Goal: Task Accomplishment & Management: Complete application form

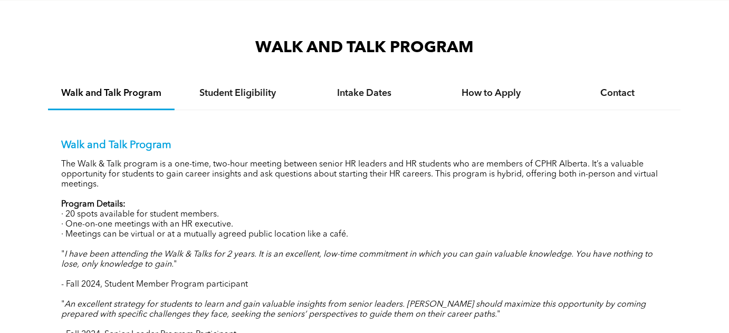
scroll to position [1007, 0]
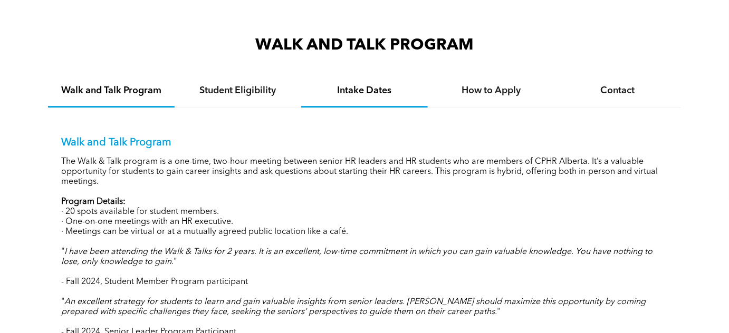
click at [361, 91] on h4 "Intake Dates" at bounding box center [365, 91] width 108 height 12
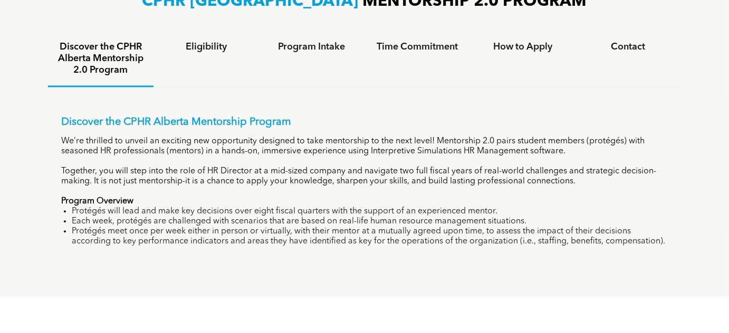
scroll to position [707, 0]
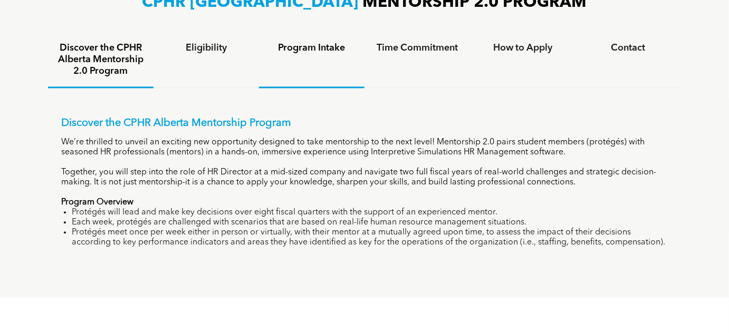
click at [299, 47] on h4 "Program Intake" at bounding box center [311, 48] width 86 height 12
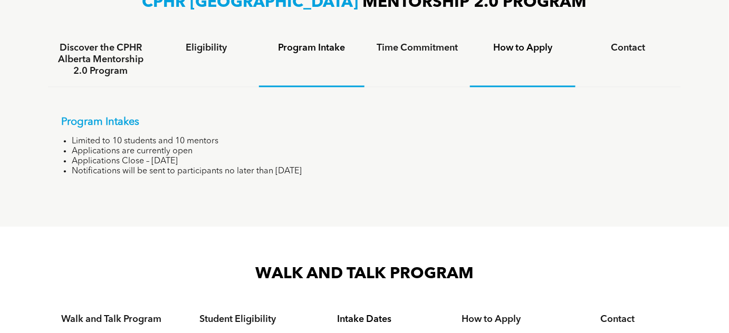
click at [526, 40] on div "How to Apply" at bounding box center [522, 60] width 105 height 54
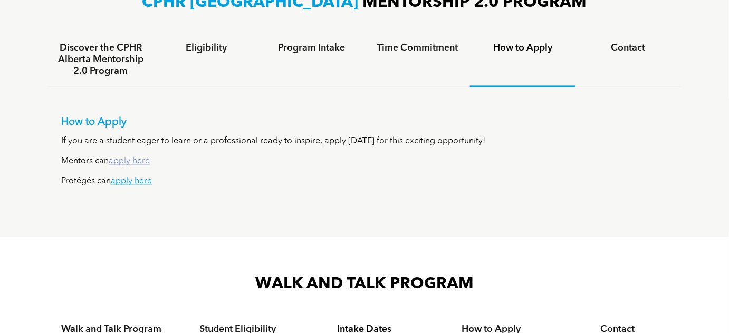
click at [140, 159] on link "apply here" at bounding box center [129, 161] width 41 height 8
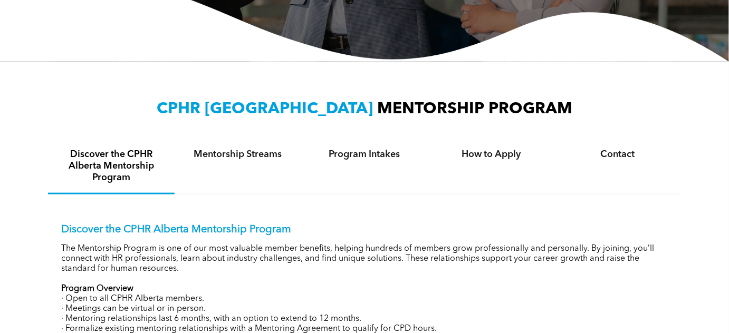
scroll to position [335, 0]
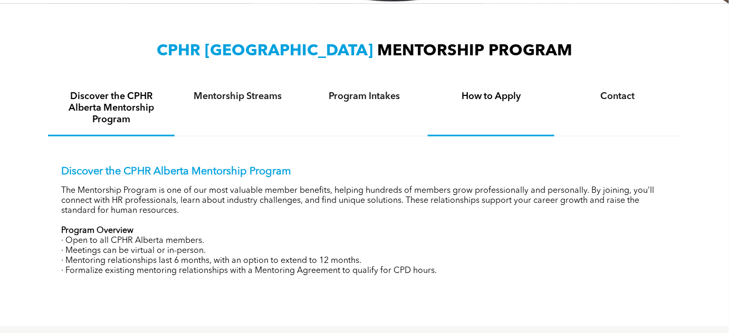
click at [513, 91] on h4 "How to Apply" at bounding box center [491, 97] width 108 height 12
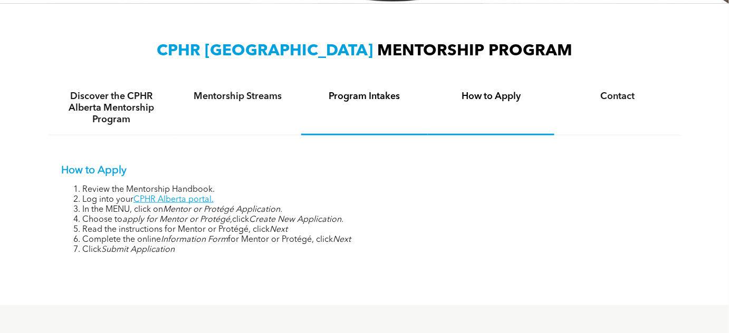
click at [335, 83] on div "Program Intakes" at bounding box center [364, 108] width 127 height 54
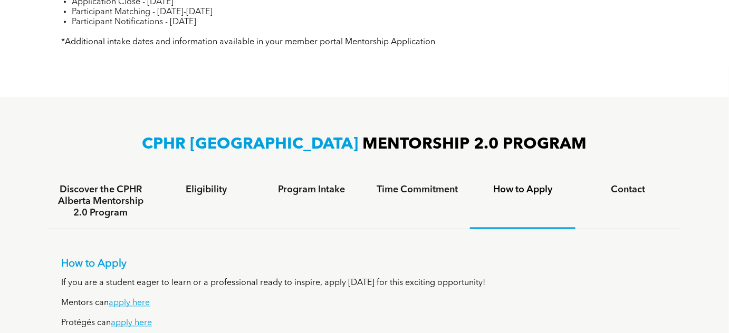
scroll to position [623, 0]
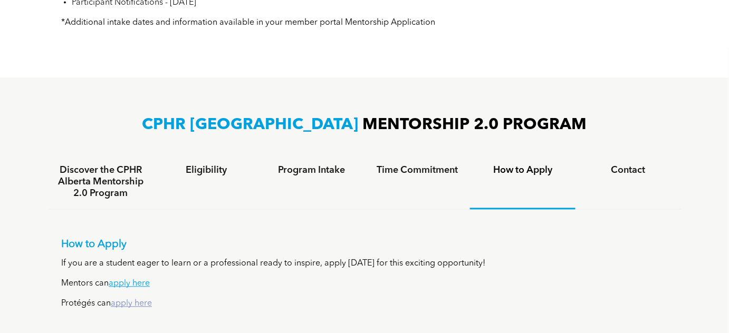
click at [131, 303] on link "apply here" at bounding box center [131, 304] width 41 height 8
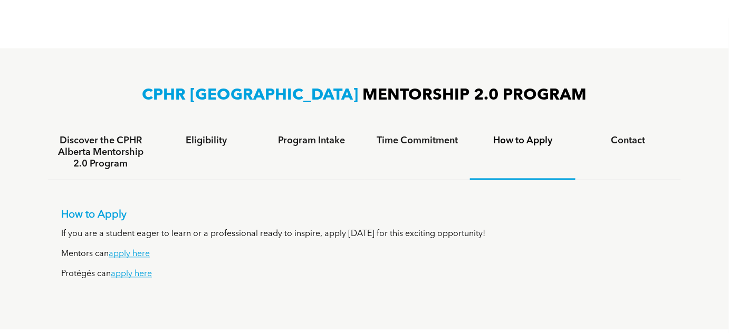
scroll to position [719, 0]
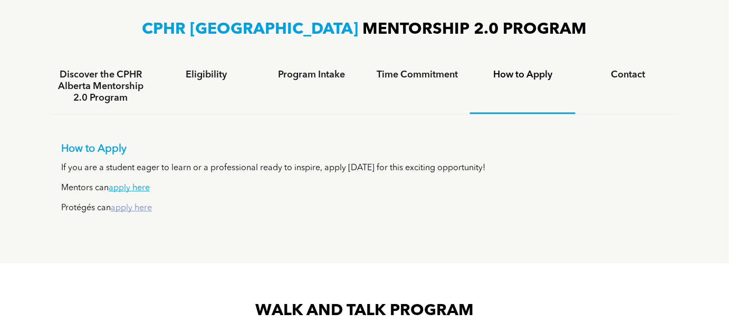
click at [136, 208] on link "apply here" at bounding box center [131, 208] width 41 height 8
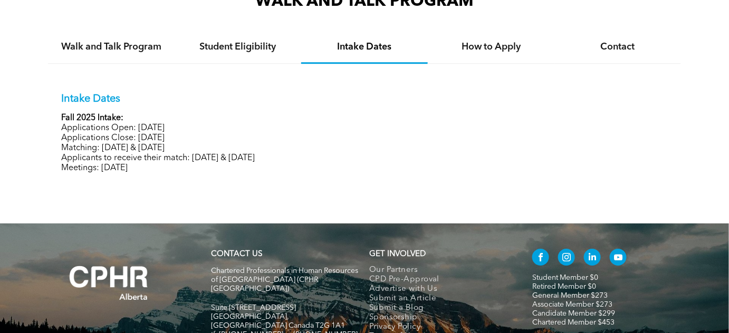
scroll to position [1020, 0]
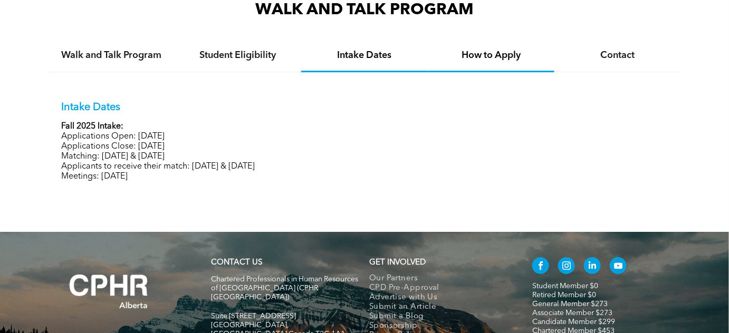
click at [485, 50] on h4 "How to Apply" at bounding box center [491, 56] width 108 height 12
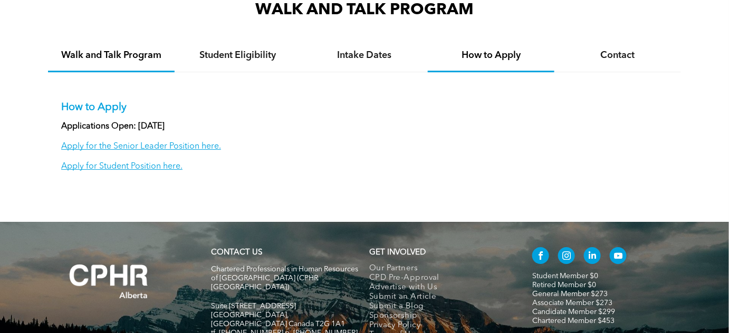
click at [139, 63] on div "Walk and Talk Program" at bounding box center [111, 56] width 127 height 32
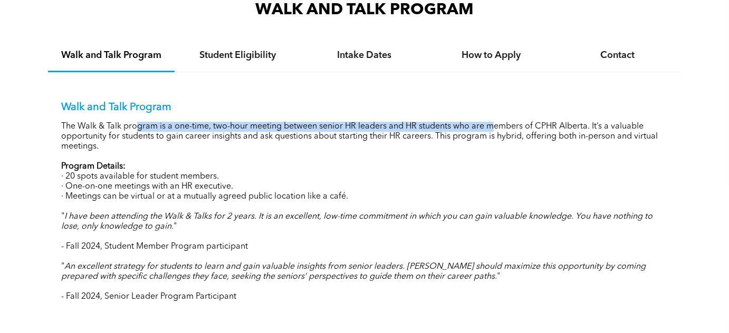
drag, startPoint x: 148, startPoint y: 127, endPoint x: 495, endPoint y: 122, distance: 347.0
click at [495, 122] on p "The Walk & Talk program is a one-time, two-hour meeting between senior HR leade…" at bounding box center [364, 137] width 606 height 30
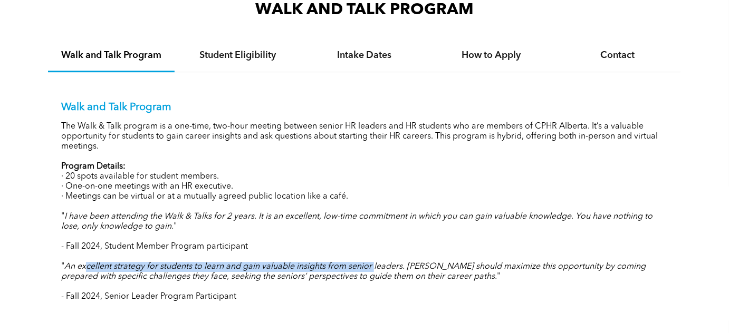
drag, startPoint x: 88, startPoint y: 267, endPoint x: 380, endPoint y: 260, distance: 292.2
click at [378, 263] on em "An excellent strategy for students to learn and gain valuable insights from sen…" at bounding box center [353, 272] width 584 height 18
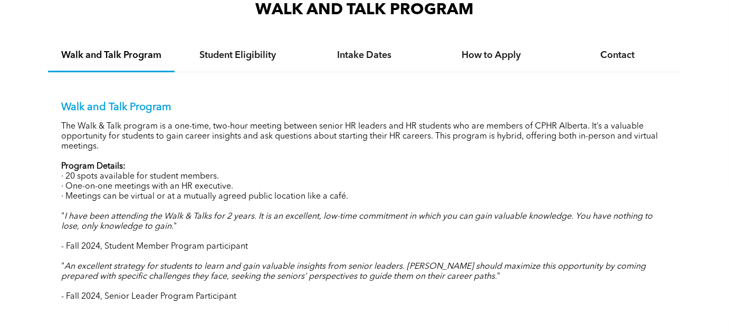
click at [380, 263] on em "An excellent strategy for students to learn and gain valuable insights from sen…" at bounding box center [353, 272] width 584 height 18
click at [239, 52] on h4 "Student Eligibility" at bounding box center [238, 56] width 108 height 12
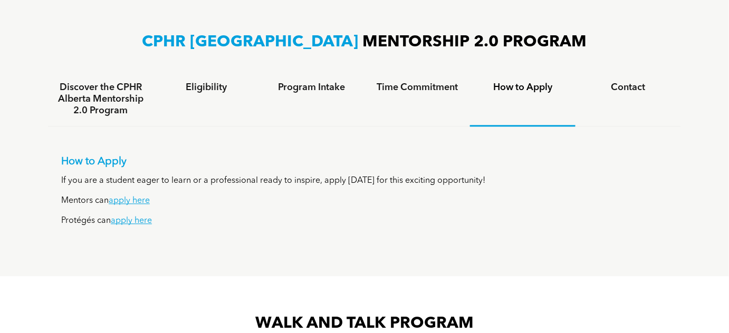
scroll to position [684, 0]
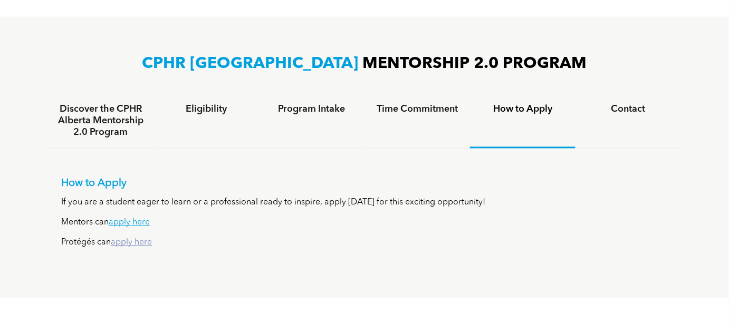
click at [135, 243] on link "apply here" at bounding box center [131, 242] width 41 height 8
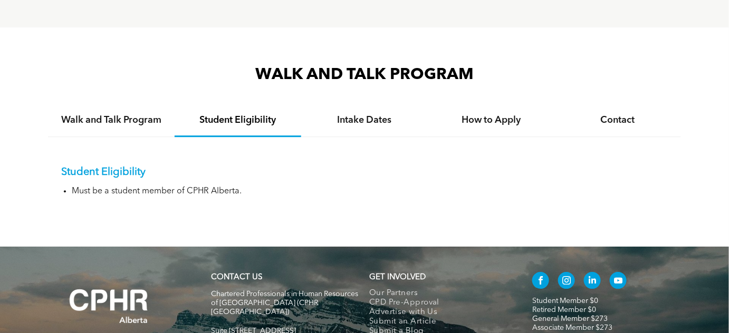
scroll to position [924, 0]
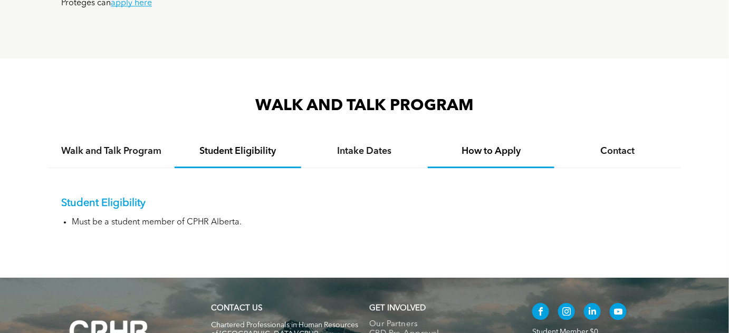
click at [463, 151] on h4 "How to Apply" at bounding box center [491, 152] width 108 height 12
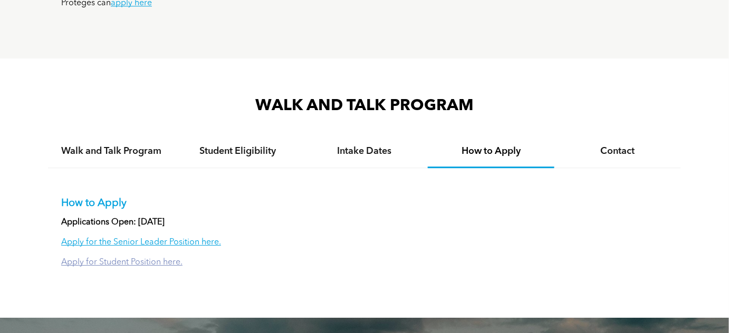
click at [104, 261] on link "Apply for Student Position here." at bounding box center [121, 262] width 121 height 8
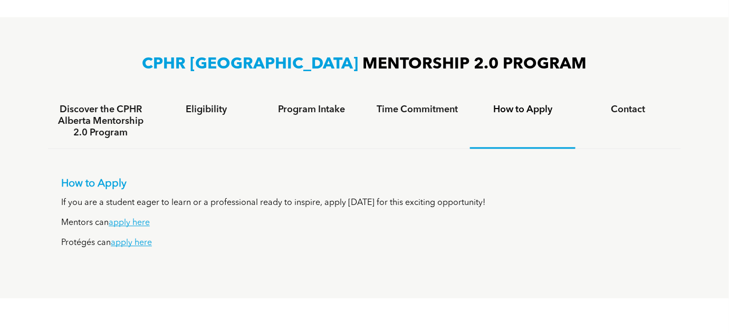
scroll to position [684, 0]
click at [210, 105] on h4 "Eligibility" at bounding box center [206, 109] width 86 height 12
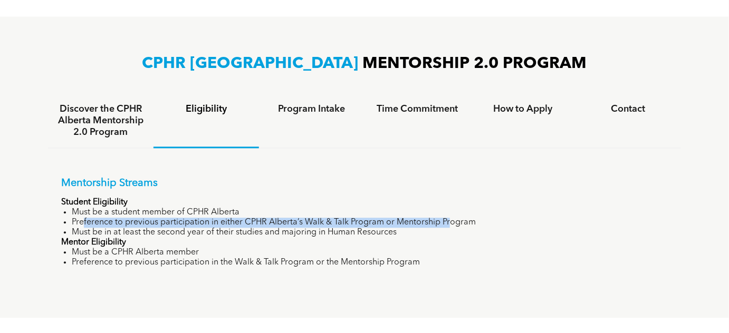
drag, startPoint x: 81, startPoint y: 219, endPoint x: 447, endPoint y: 218, distance: 365.9
click at [447, 218] on li "Preference to previous participation in either CPHR Alberta’s Walk & Talk Progr…" at bounding box center [370, 223] width 596 height 10
click at [448, 218] on li "Preference to previous participation in either CPHR Alberta’s Walk & Talk Progr…" at bounding box center [370, 223] width 596 height 10
drag, startPoint x: 312, startPoint y: 221, endPoint x: 462, endPoint y: 149, distance: 166.7
click at [312, 221] on li "Preference to previous participation in either CPHR Alberta’s Walk & Talk Progr…" at bounding box center [370, 223] width 596 height 10
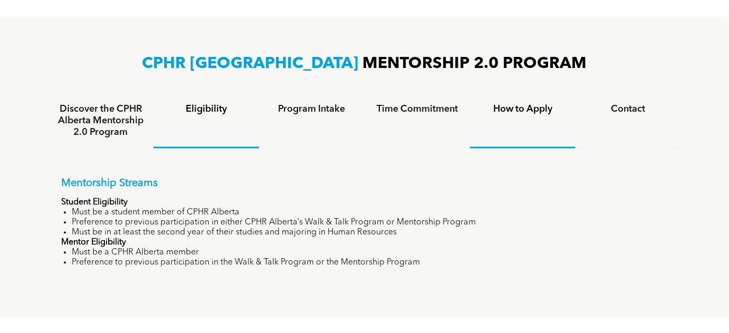
click at [526, 91] on div "CPHR ALBERTA MENTORSHIP 2.0 PROGRAM Discover the CPHR Alberta Mentorship 2.0 Pr…" at bounding box center [364, 167] width 633 height 228
click at [521, 104] on h4 "How to Apply" at bounding box center [522, 109] width 86 height 12
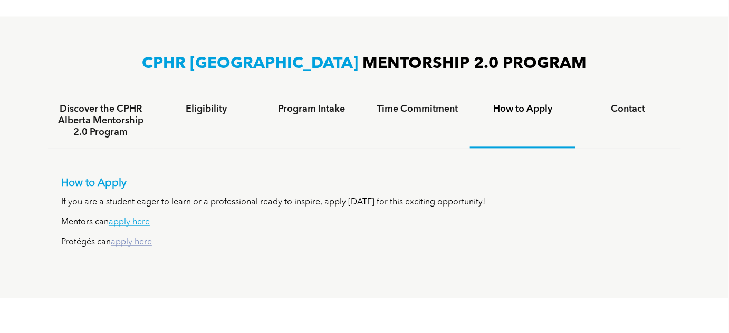
click at [135, 243] on link "apply here" at bounding box center [131, 242] width 41 height 8
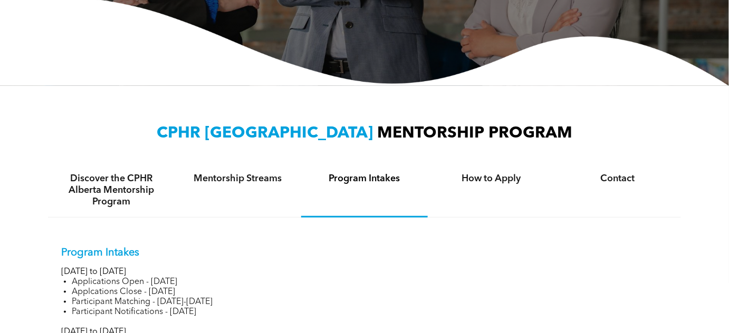
scroll to position [0, 0]
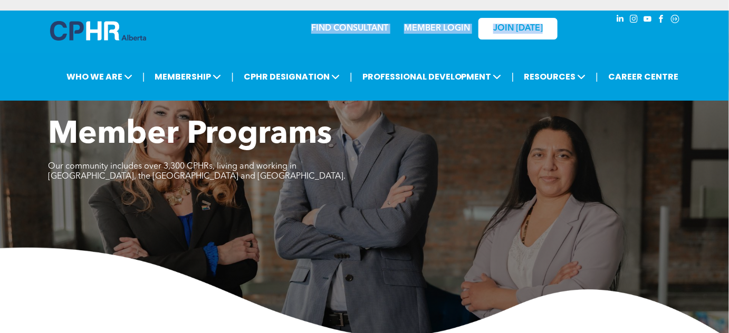
drag, startPoint x: 311, startPoint y: 25, endPoint x: 575, endPoint y: 25, distance: 264.7
click at [575, 25] on div "FIND CONSULTANT MEMBER LOGIN JOIN [DATE]" at bounding box center [364, 33] width 633 height 45
click at [575, 25] on div at bounding box center [627, 33] width 105 height 45
